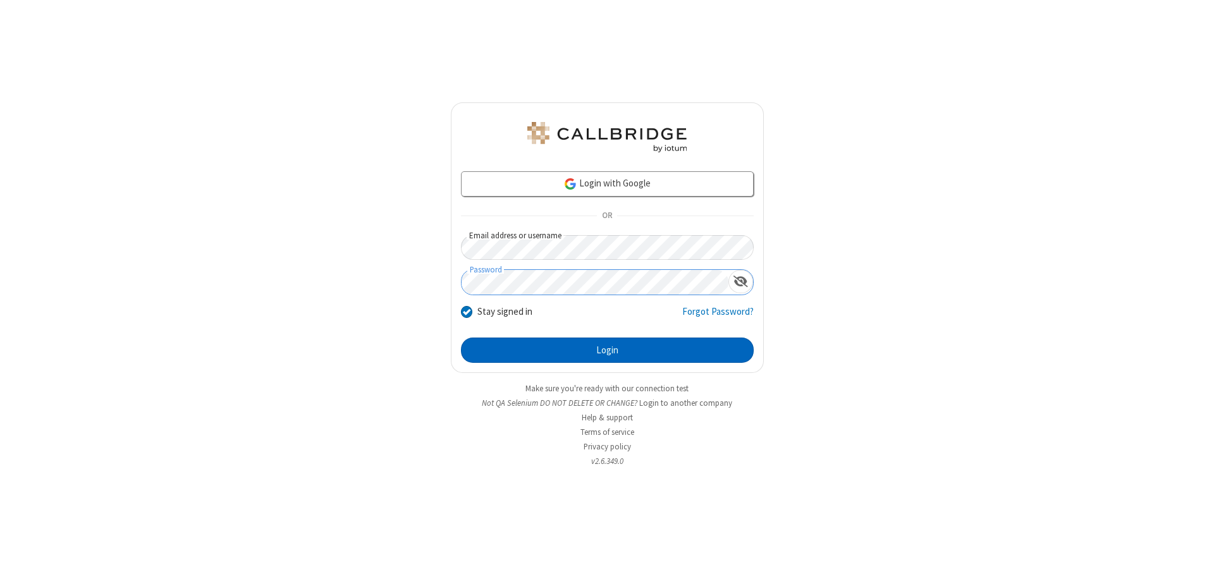
click at [607, 350] on button "Login" at bounding box center [607, 350] width 293 height 25
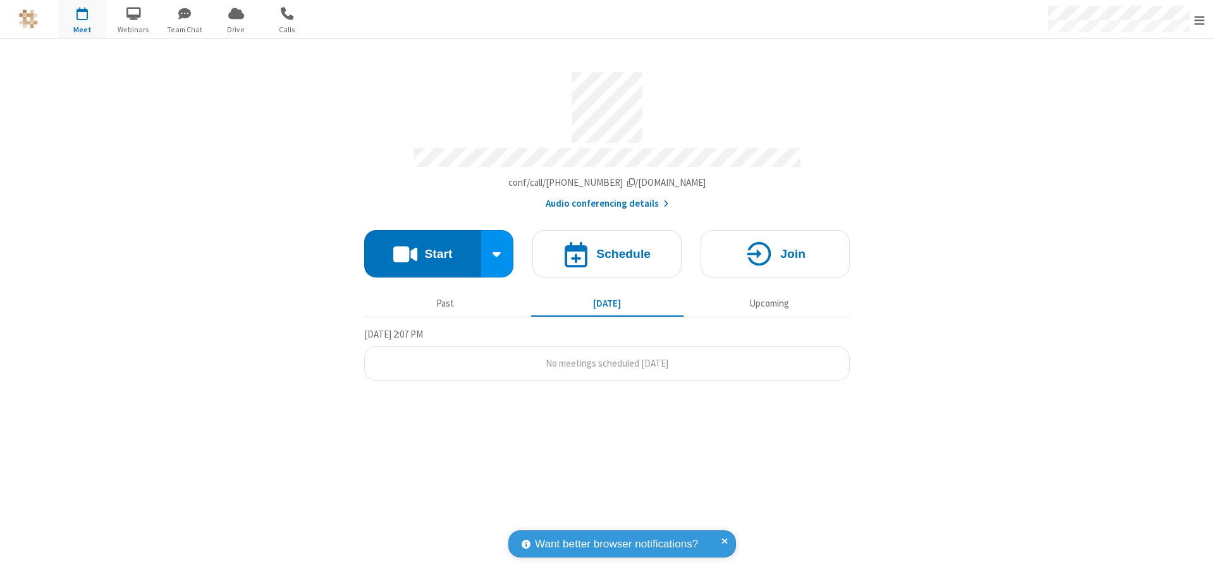
click at [1200, 20] on span "Open menu" at bounding box center [1200, 20] width 10 height 13
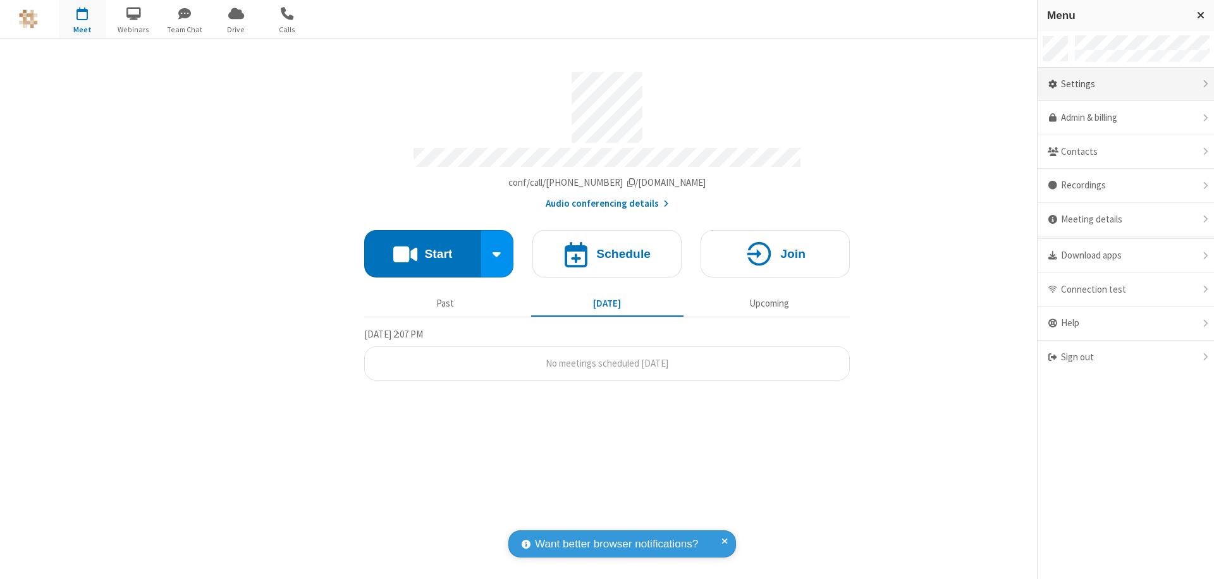
click at [1126, 84] on div "Settings" at bounding box center [1126, 85] width 176 height 34
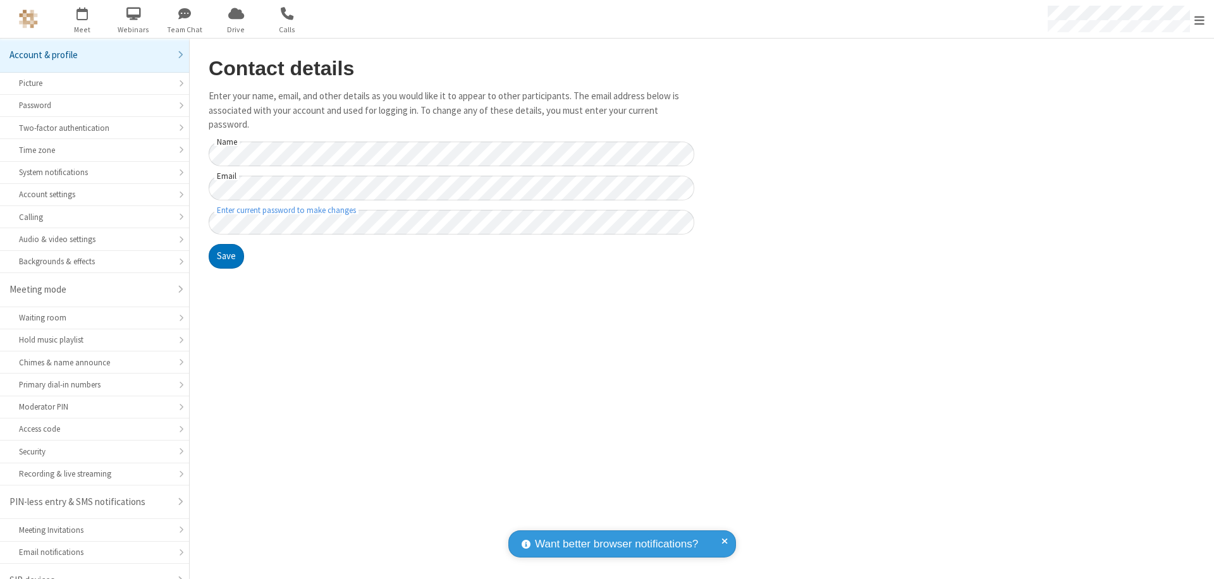
scroll to position [18, 0]
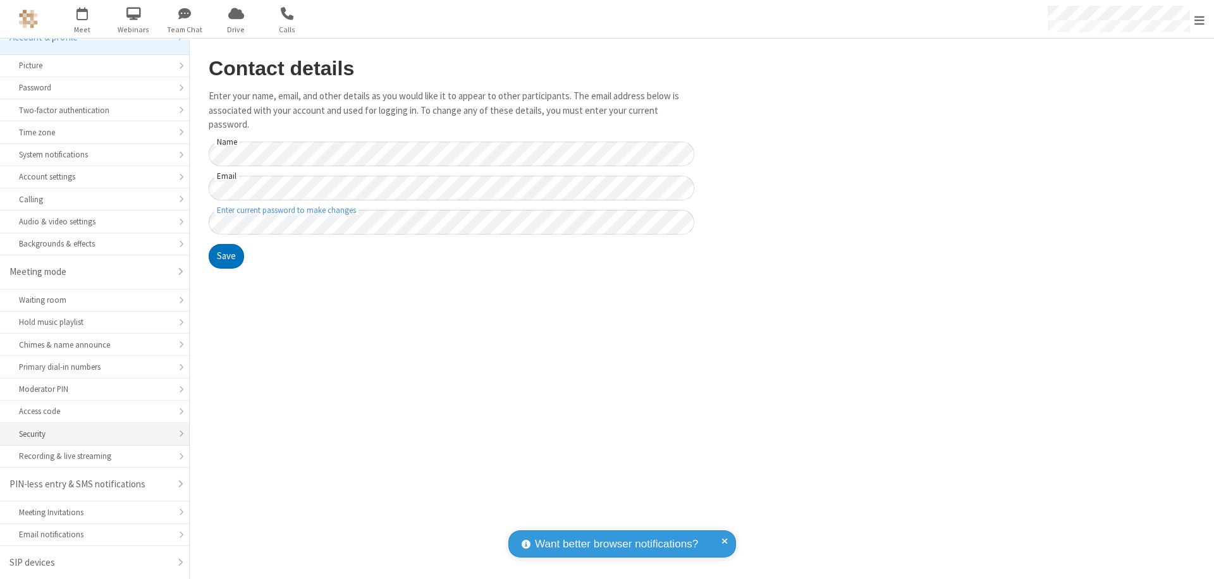
click at [90, 434] on div "Security" at bounding box center [94, 434] width 151 height 12
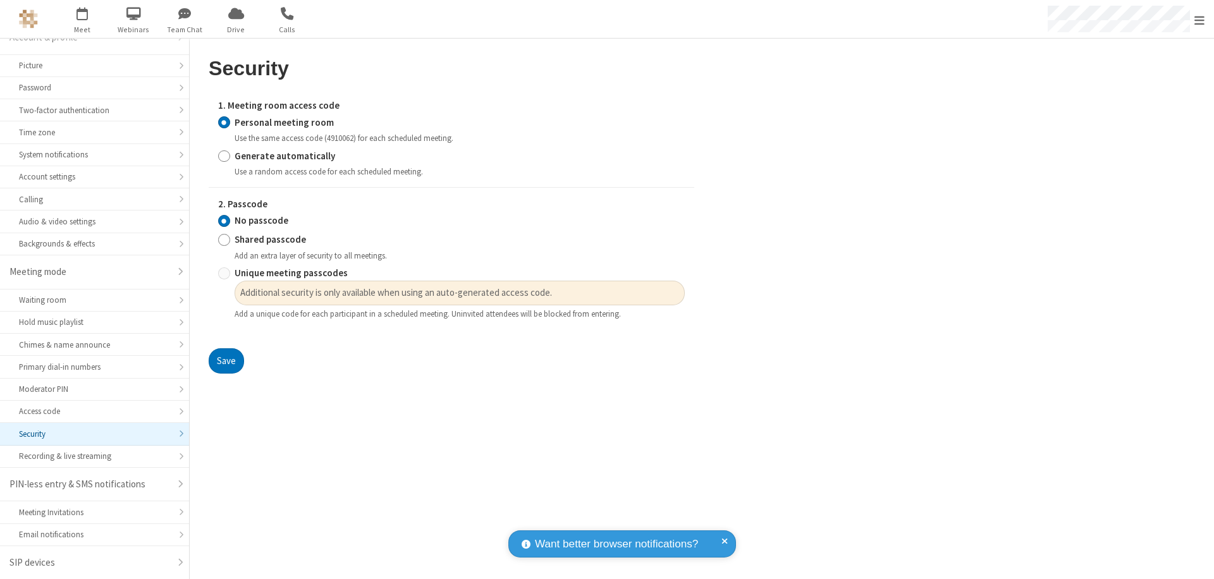
click at [224, 156] on input "Generate automatically" at bounding box center [224, 155] width 12 height 13
radio input "true"
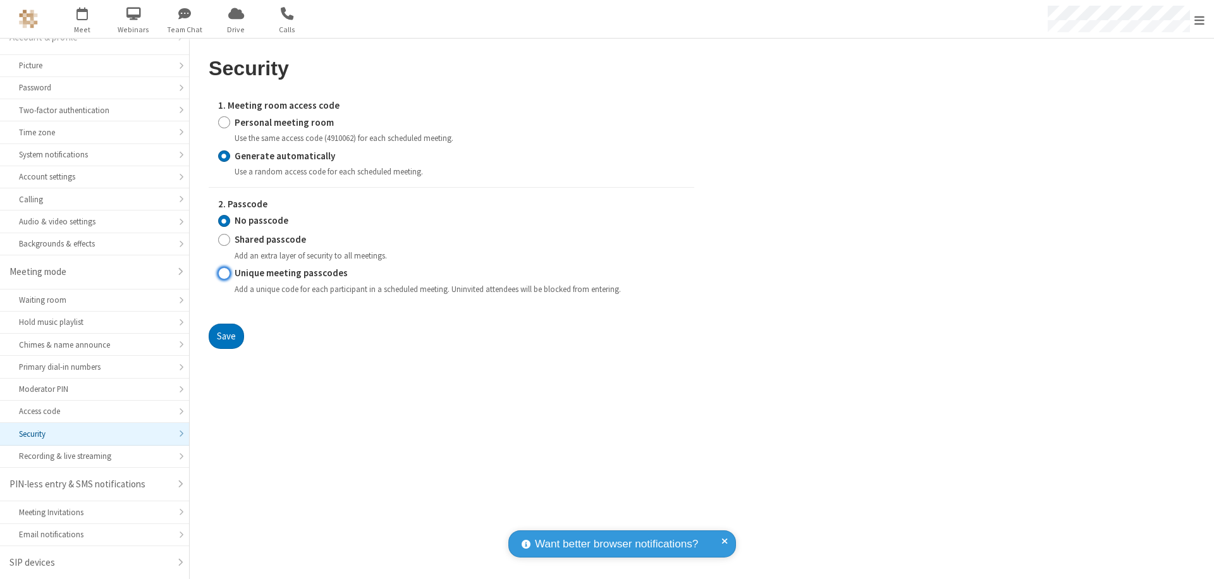
click at [224, 273] on input "Unique meeting passcodes" at bounding box center [224, 273] width 12 height 13
radio input "true"
click at [226, 336] on button "Save" at bounding box center [226, 336] width 35 height 25
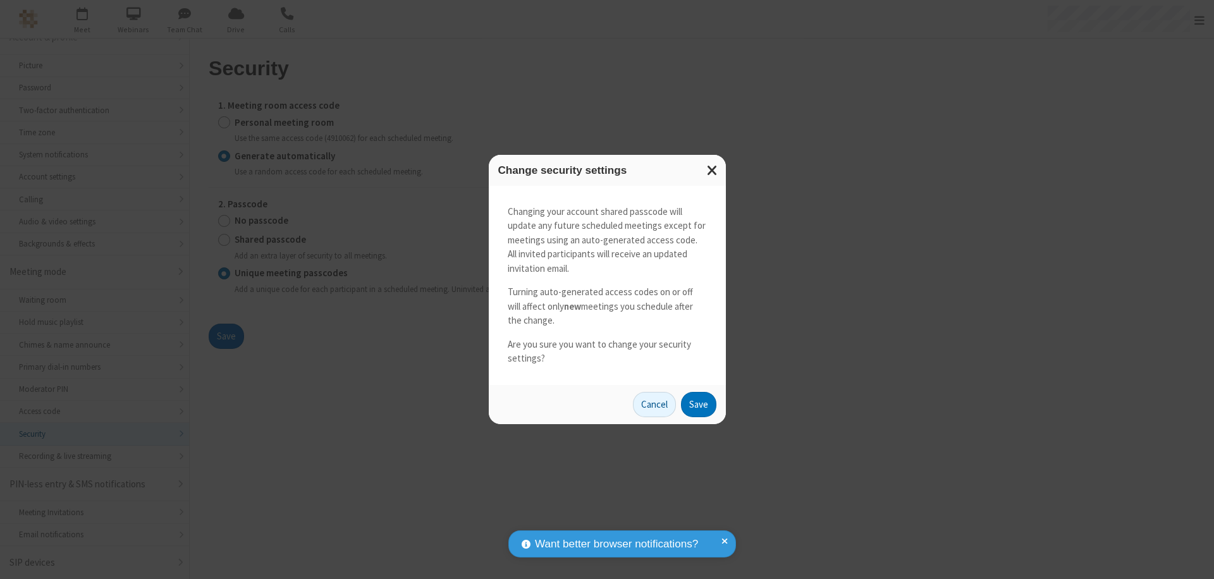
click at [698, 404] on button "Save" at bounding box center [698, 404] width 35 height 25
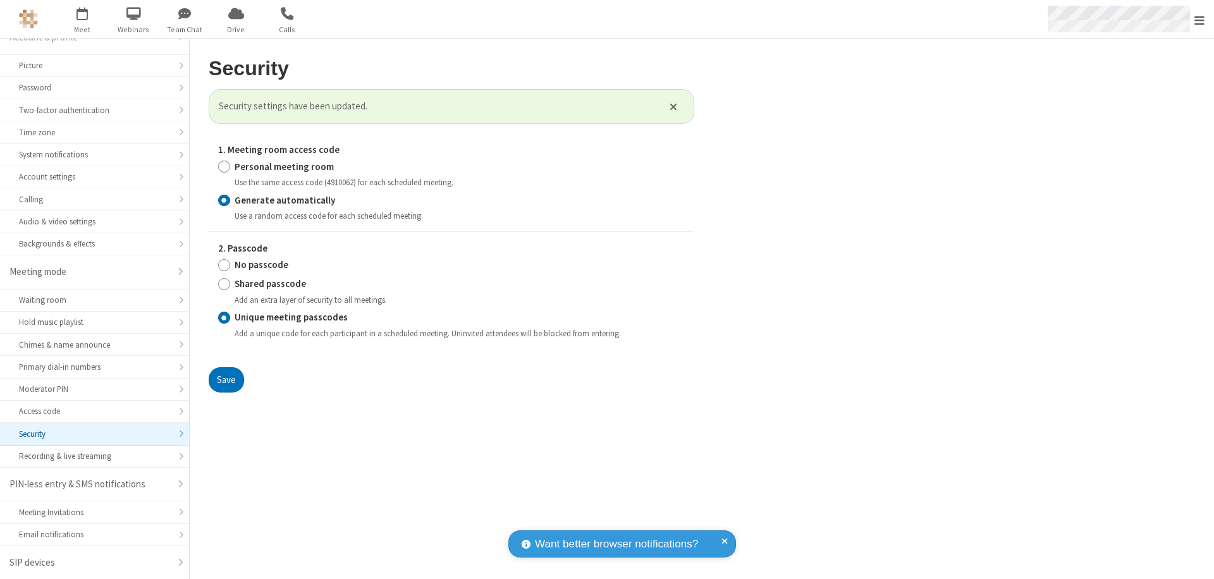
click at [1200, 20] on span "Open menu" at bounding box center [1200, 20] width 10 height 13
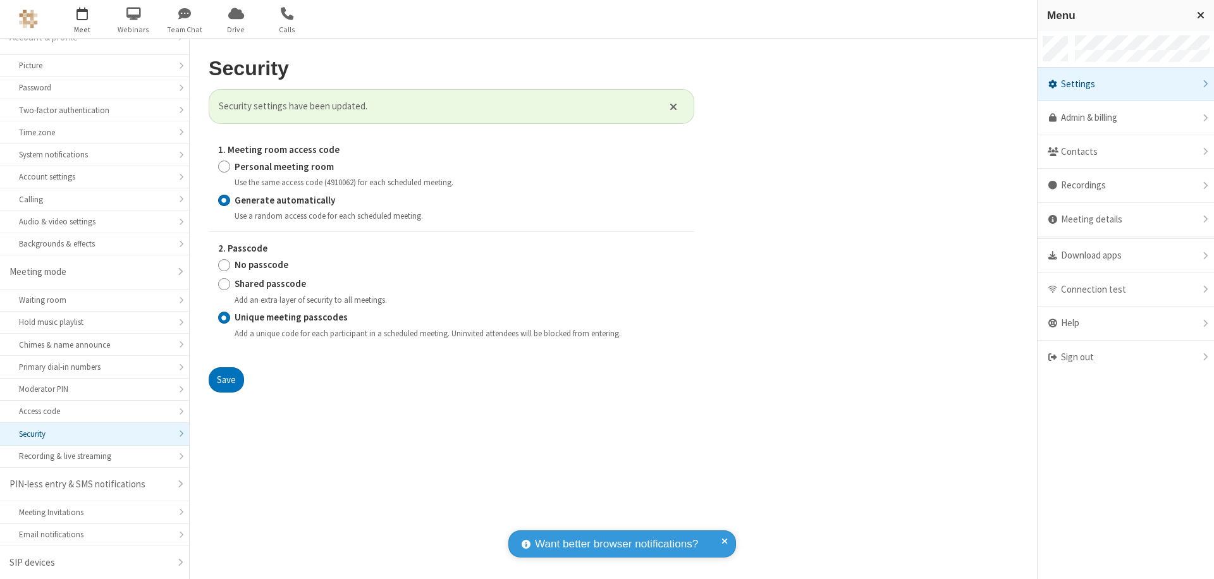
click at [82, 19] on span "button" at bounding box center [82, 14] width 47 height 22
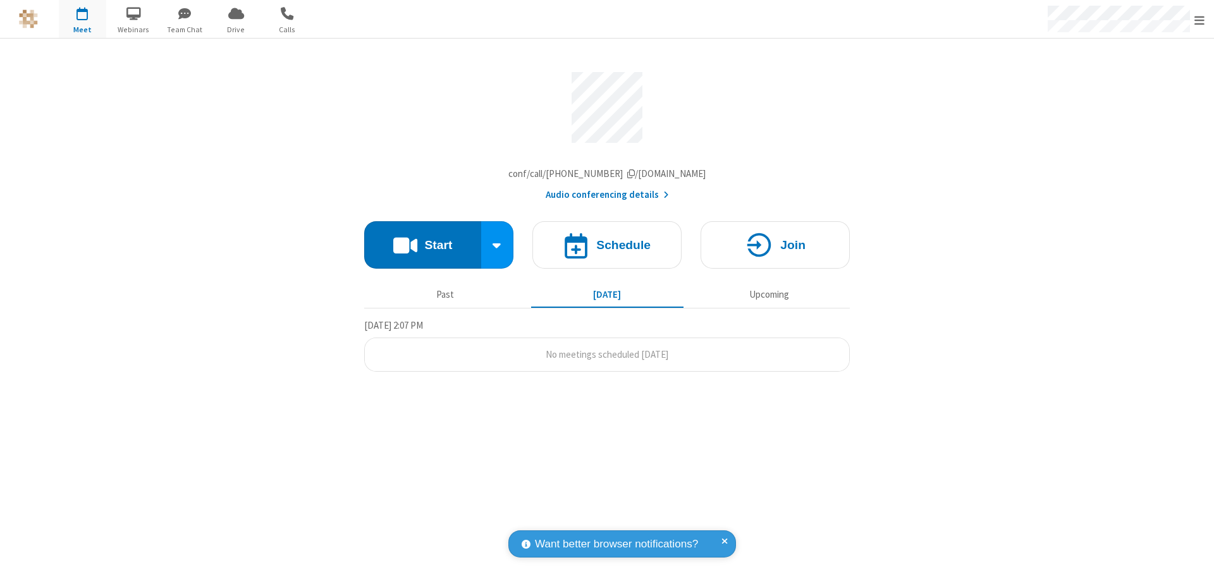
click at [607, 248] on h4 "Schedule" at bounding box center [623, 245] width 54 height 12
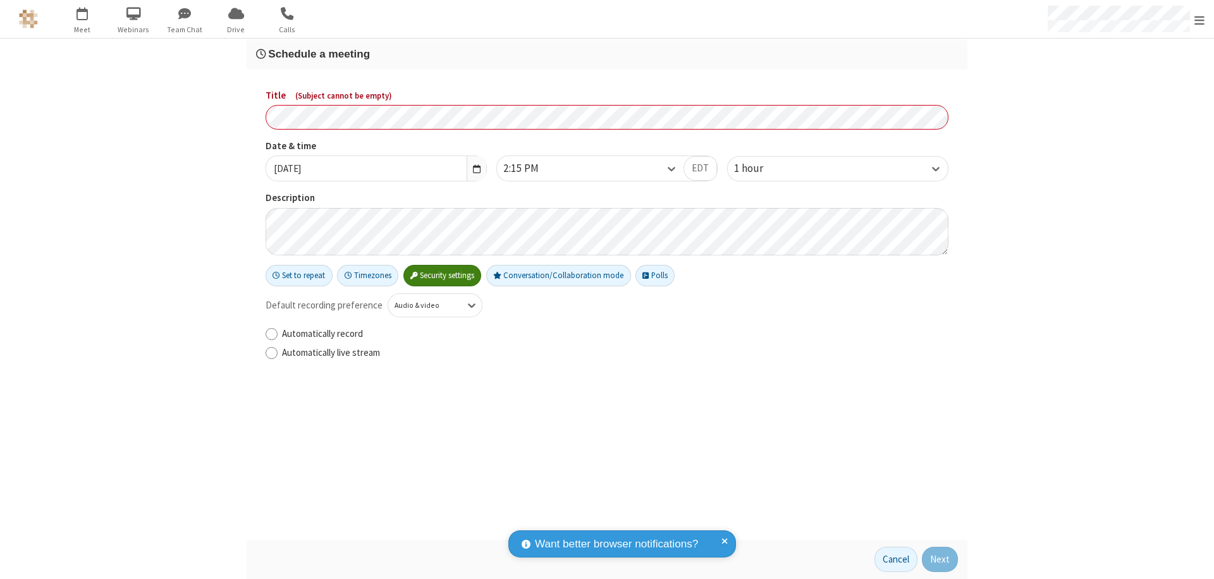
click at [607, 54] on h3 "Schedule a meeting" at bounding box center [607, 54] width 702 height 12
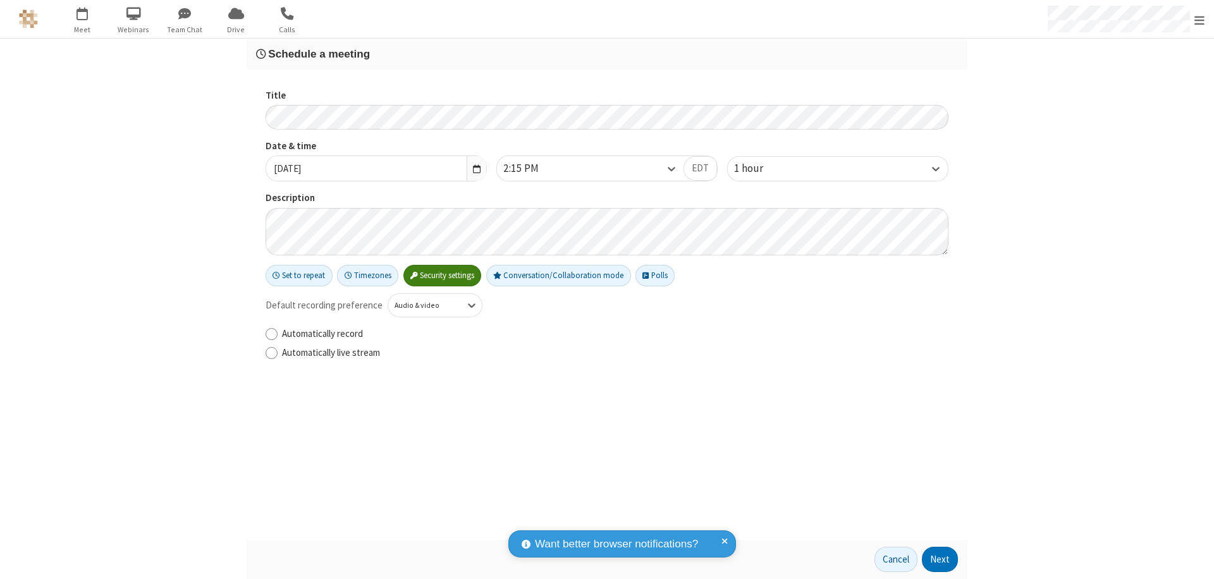
click at [941, 560] on button "Next" at bounding box center [940, 559] width 36 height 25
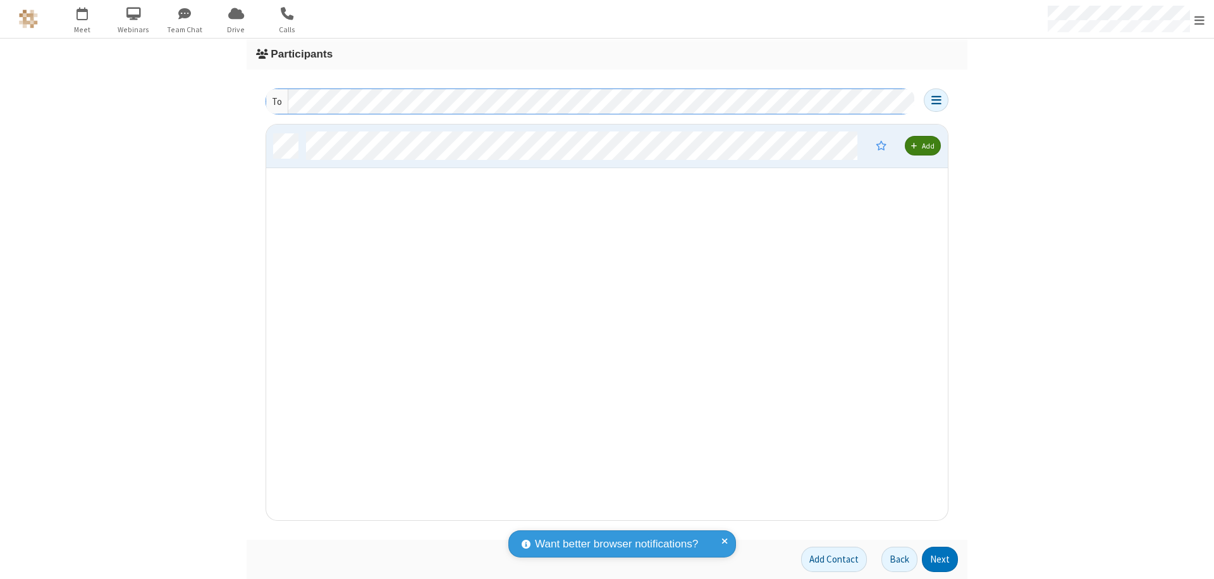
scroll to position [386, 672]
click at [941, 560] on button "Next" at bounding box center [940, 559] width 36 height 25
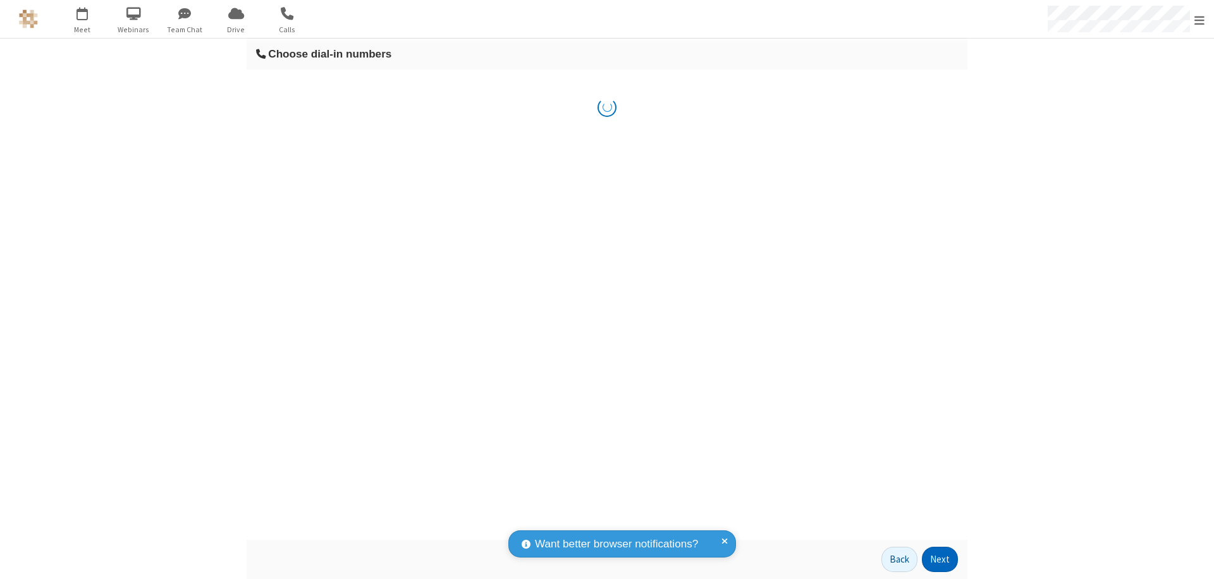
click at [941, 560] on button "Next" at bounding box center [940, 559] width 36 height 25
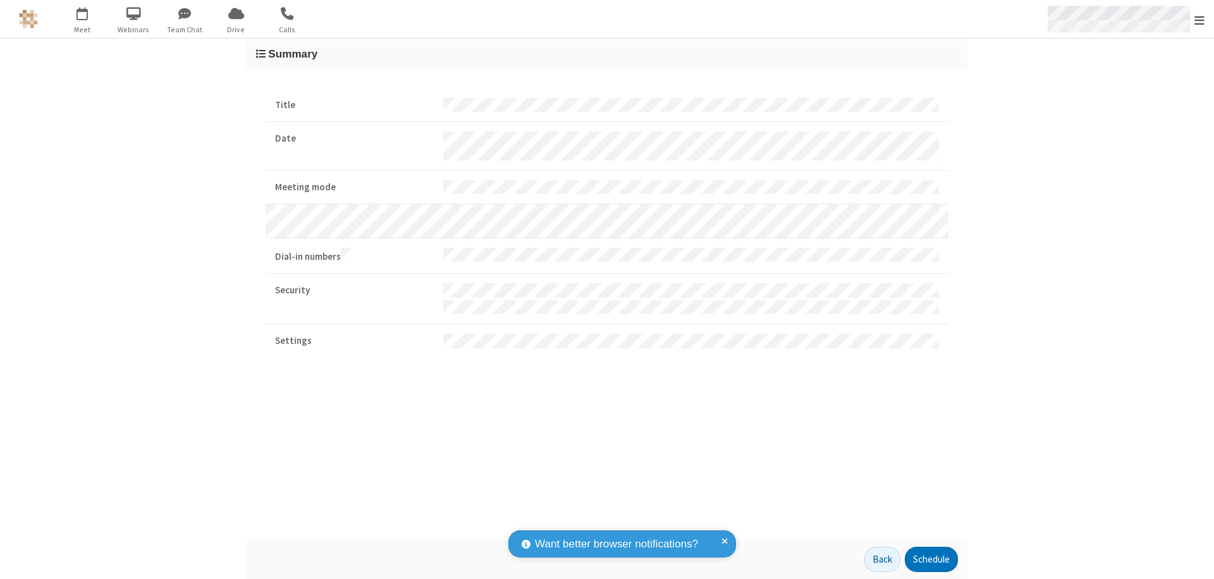
click at [1200, 20] on span "Open menu" at bounding box center [1200, 20] width 10 height 13
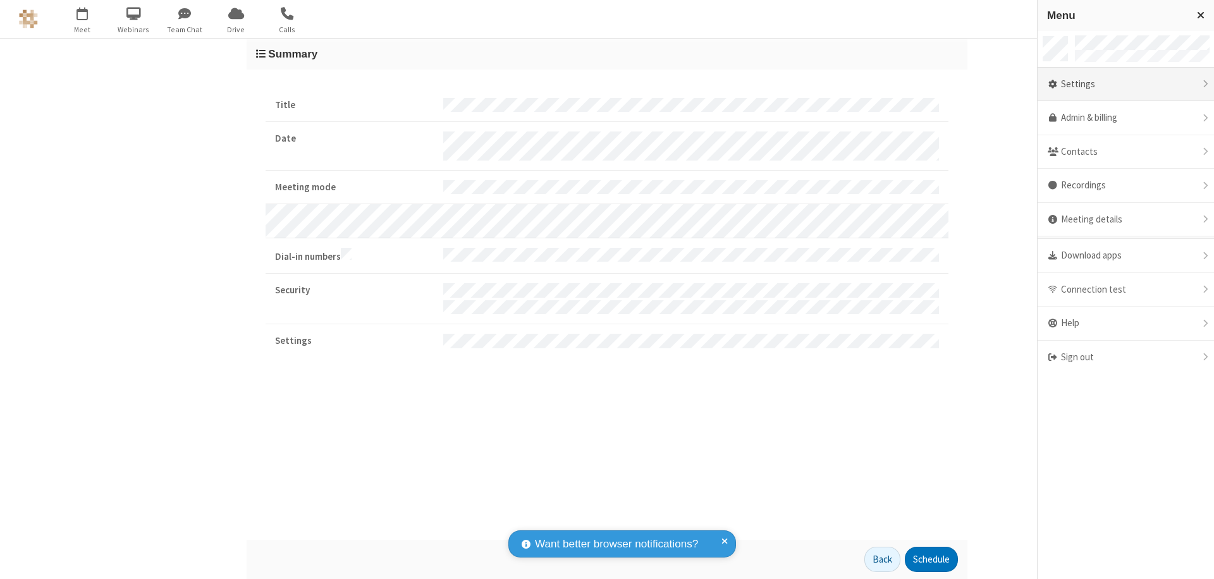
click at [1126, 84] on div "Settings" at bounding box center [1126, 85] width 176 height 34
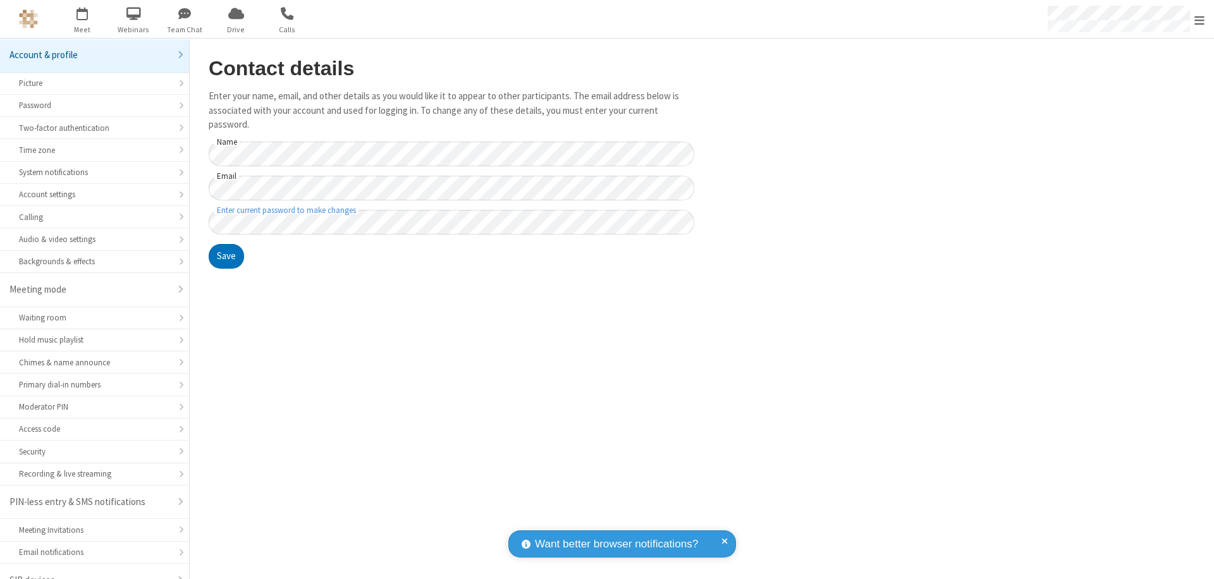
scroll to position [18, 0]
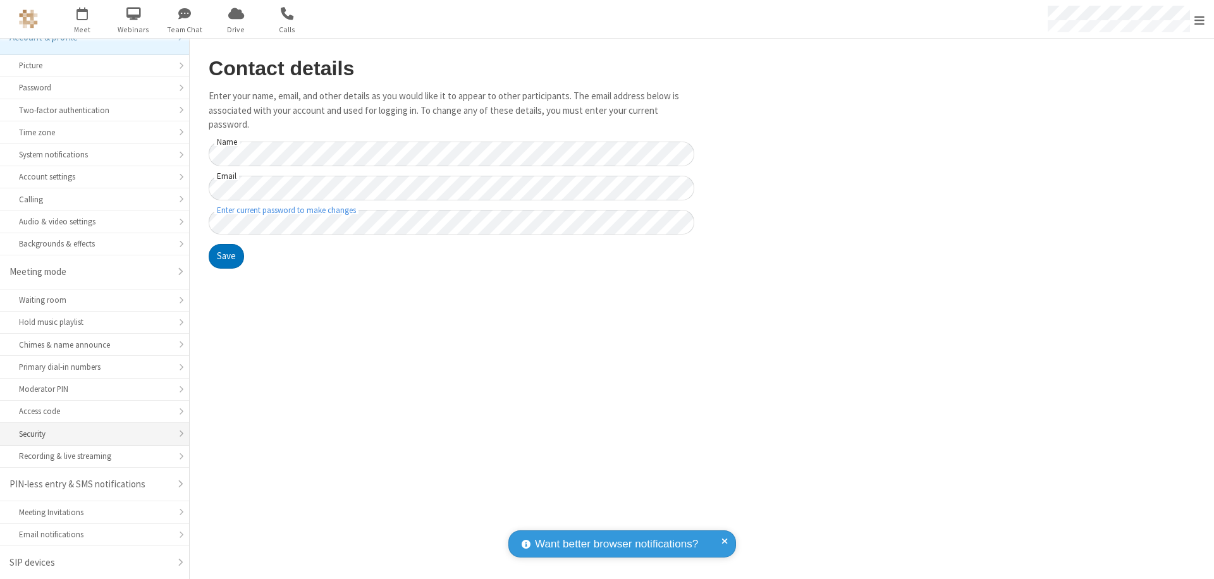
click at [90, 434] on div "Security" at bounding box center [94, 434] width 151 height 12
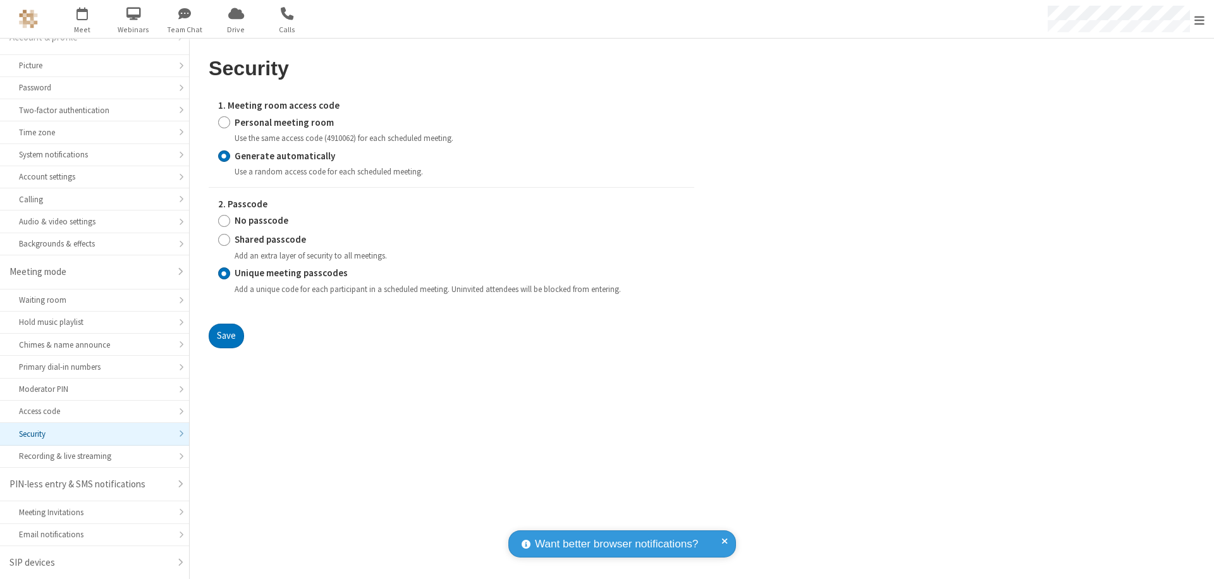
click at [224, 122] on input "Personal meeting room" at bounding box center [224, 122] width 12 height 13
radio input "true"
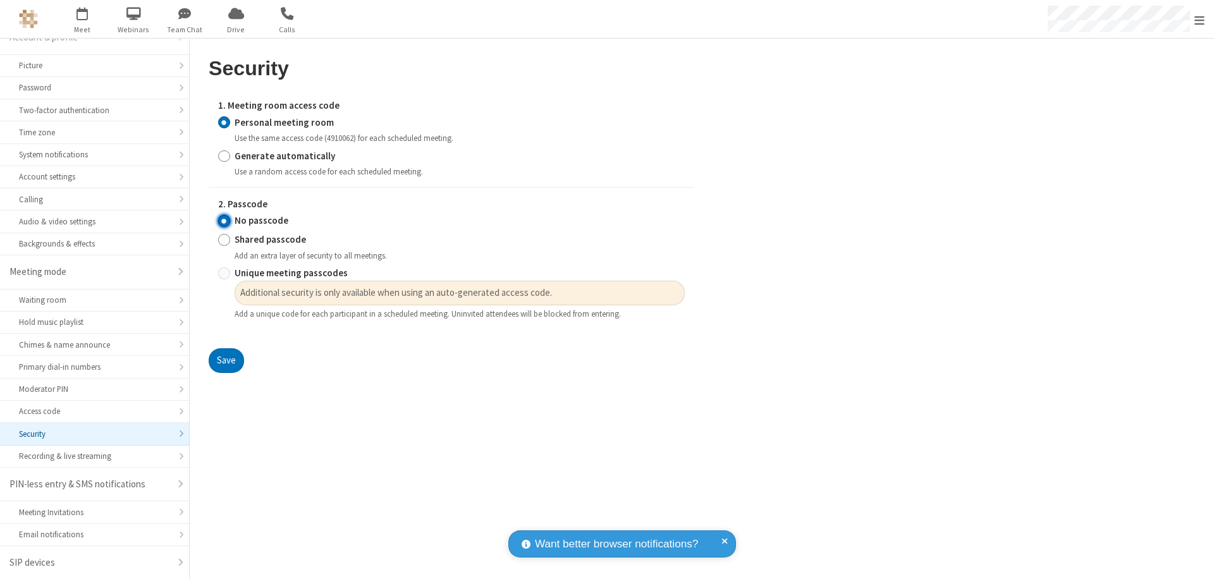
click at [224, 221] on input "No passcode" at bounding box center [224, 220] width 12 height 13
click at [226, 361] on button "Save" at bounding box center [226, 361] width 35 height 25
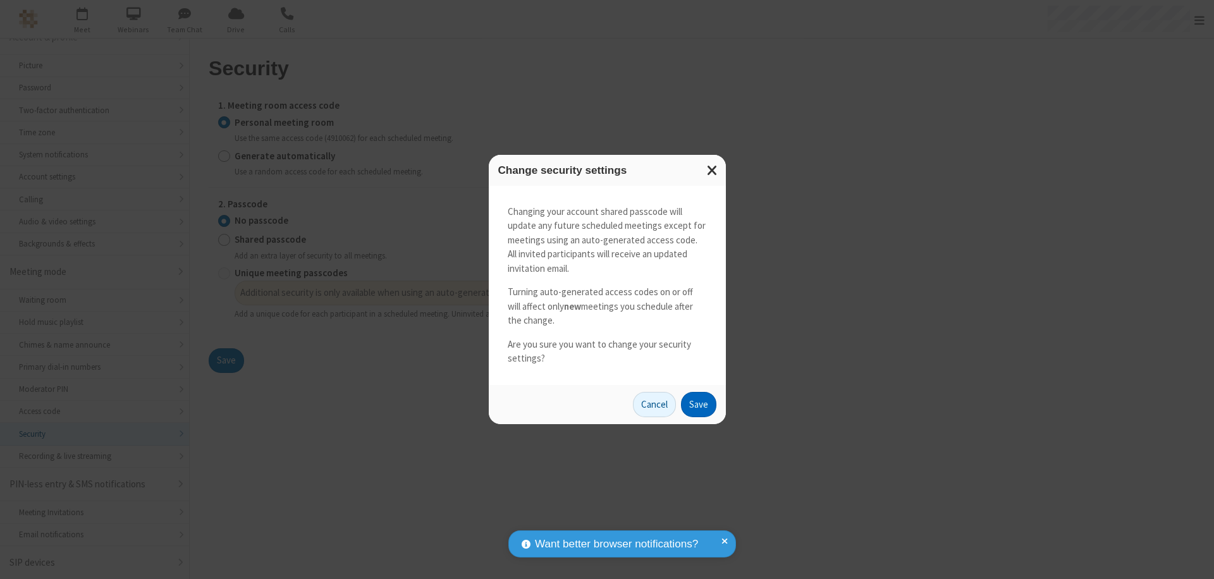
click at [698, 404] on button "Save" at bounding box center [698, 404] width 35 height 25
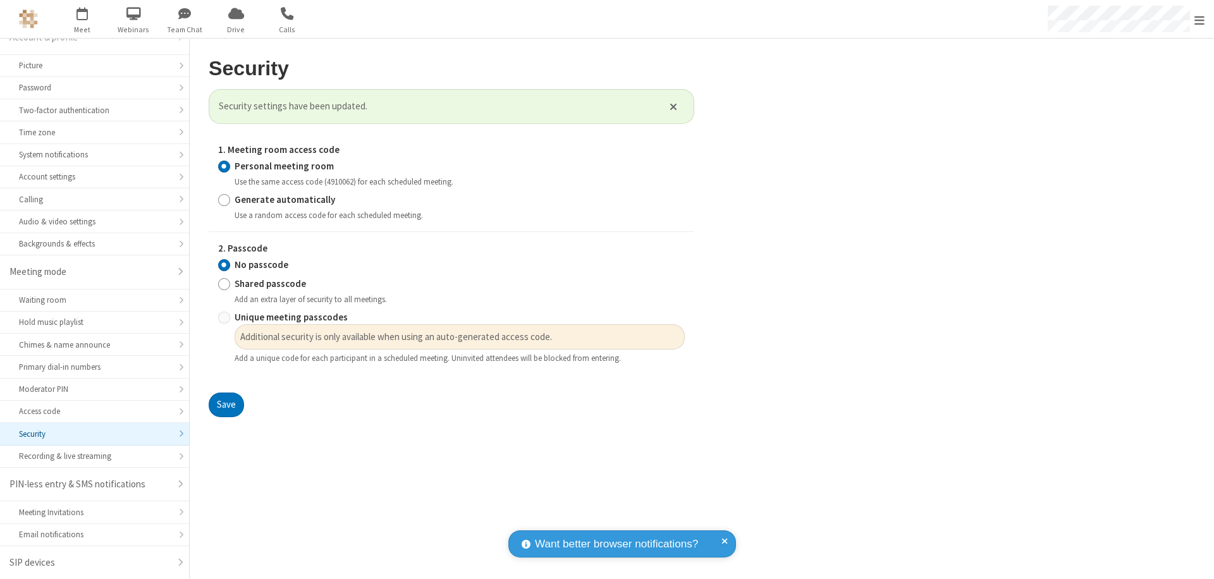
click at [1200, 19] on span "Open menu" at bounding box center [1200, 20] width 10 height 13
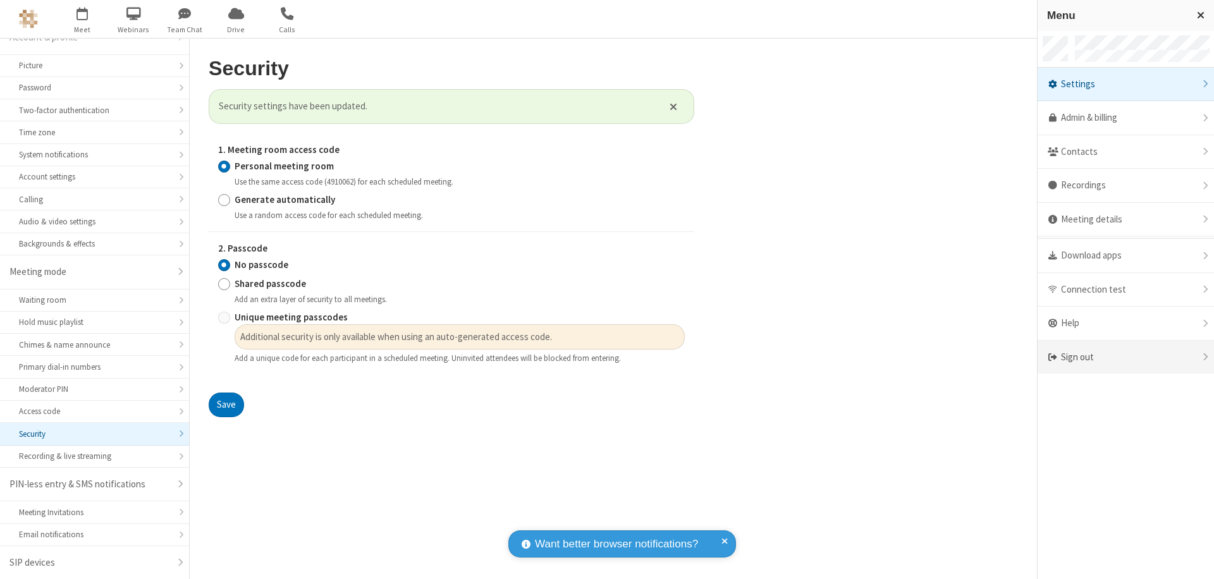
click at [1126, 357] on div "Sign out" at bounding box center [1126, 358] width 176 height 34
